Goal: Task Accomplishment & Management: Use online tool/utility

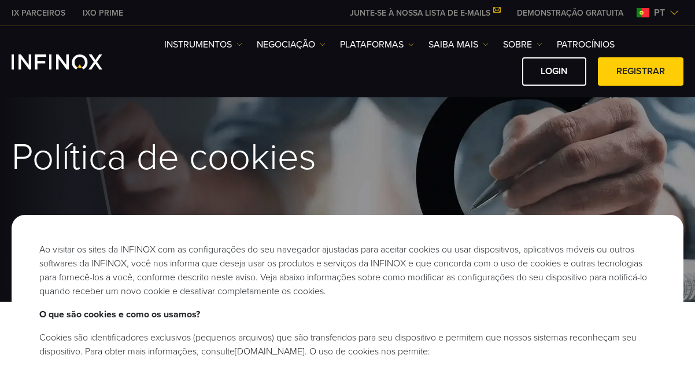
scroll to position [21, 0]
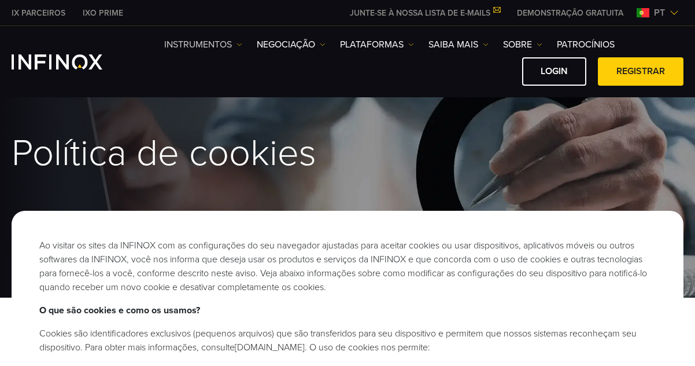
click at [196, 42] on link "Instrumentos" at bounding box center [203, 45] width 78 height 14
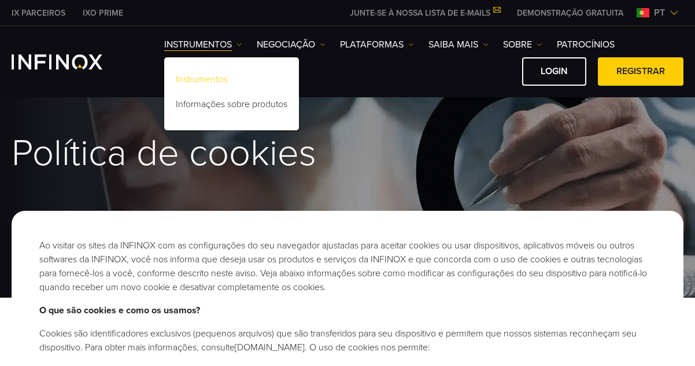
scroll to position [0, 0]
click at [285, 43] on link "NEGOCIAÇÃO" at bounding box center [291, 45] width 69 height 14
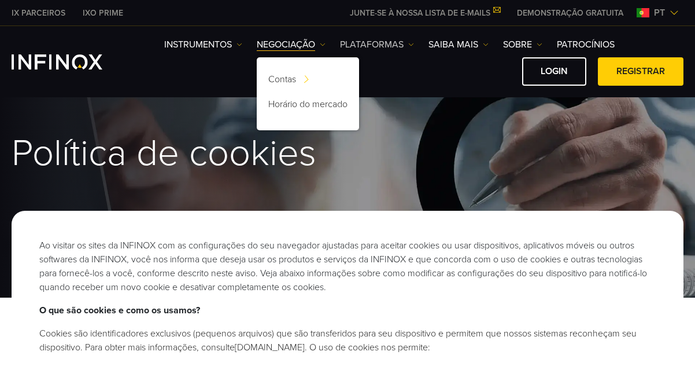
click at [370, 42] on link "PLATAFORMAS" at bounding box center [377, 45] width 74 height 14
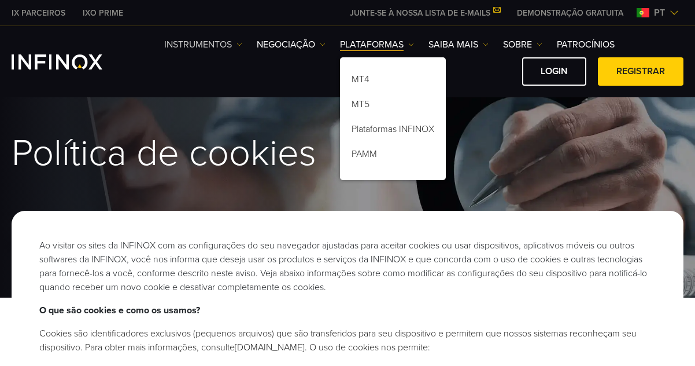
click at [194, 42] on link "Instrumentos" at bounding box center [203, 45] width 78 height 14
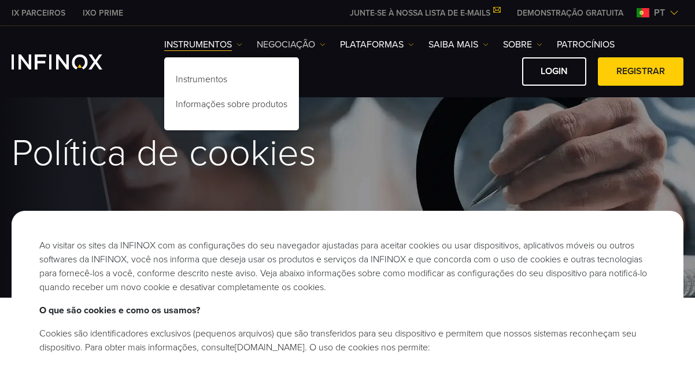
click at [285, 42] on link "NEGOCIAÇÃO" at bounding box center [291, 45] width 69 height 14
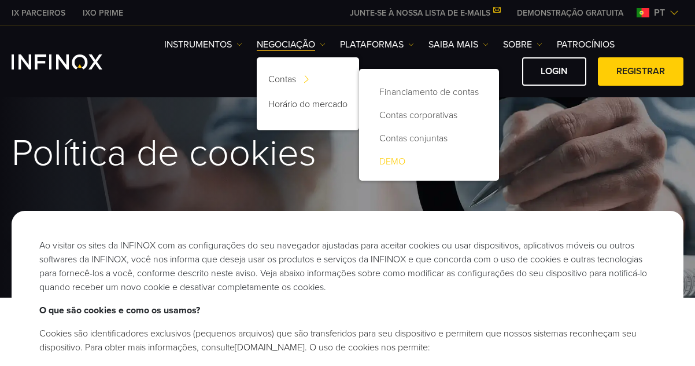
click at [391, 154] on link "DEMO" at bounding box center [429, 161] width 117 height 23
